Goal: Information Seeking & Learning: Find specific fact

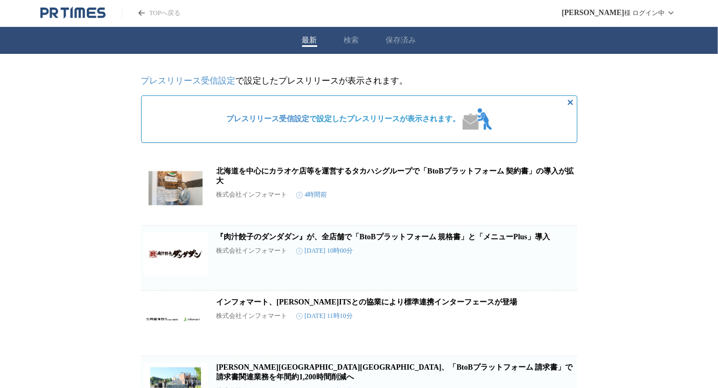
click at [352, 41] on button "検索" at bounding box center [351, 41] width 15 height 10
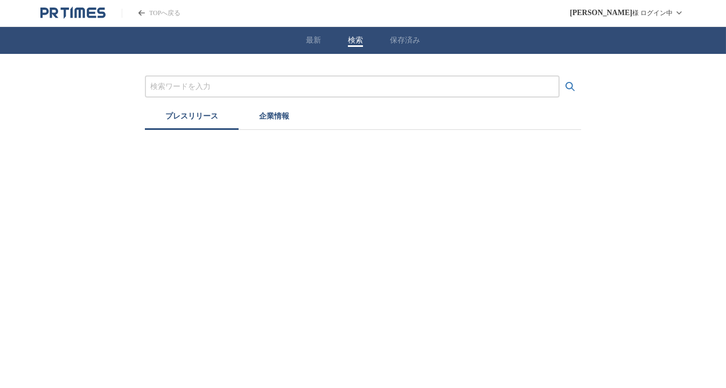
click at [323, 83] on input "プレスリリースおよび企業を検索する" at bounding box center [352, 87] width 404 height 12
click at [559, 76] on button "検索する" at bounding box center [570, 87] width 22 height 22
type input "旭硝子財団"
click at [559, 76] on button "検索する" at bounding box center [570, 87] width 22 height 22
click at [572, 83] on icon "検索する" at bounding box center [569, 86] width 9 height 9
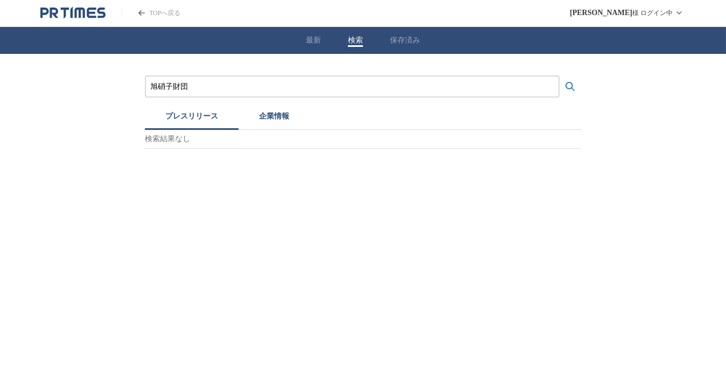
click at [164, 13] on link "TOPへ戻る" at bounding box center [151, 13] width 59 height 9
